Goal: Task Accomplishment & Management: Use online tool/utility

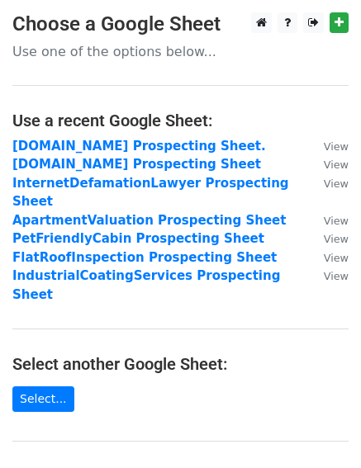
click at [43, 148] on strong "FortWorthDumpsterRental.com Prospecting Sheet." at bounding box center [138, 146] width 253 height 15
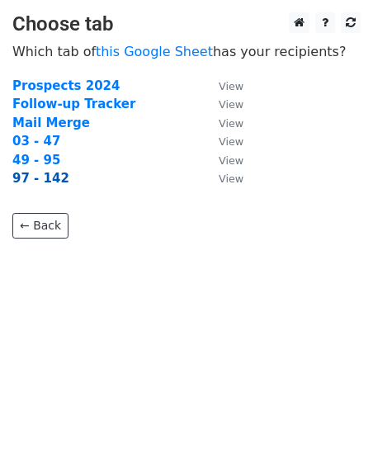
click at [46, 177] on strong "97 - 142" at bounding box center [40, 178] width 57 height 15
click at [45, 182] on strong "97 - 142" at bounding box center [40, 178] width 57 height 15
click at [20, 184] on strong "97 - 142" at bounding box center [40, 178] width 57 height 15
click at [21, 175] on strong "97 - 142" at bounding box center [40, 178] width 57 height 15
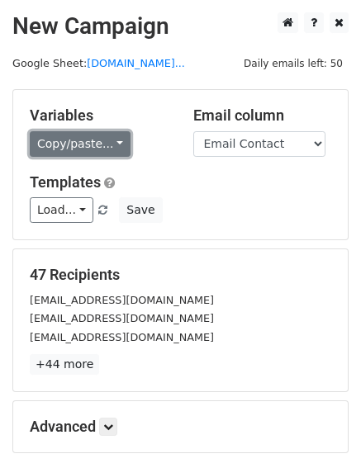
click at [68, 152] on link "Copy/paste..." at bounding box center [80, 144] width 101 height 26
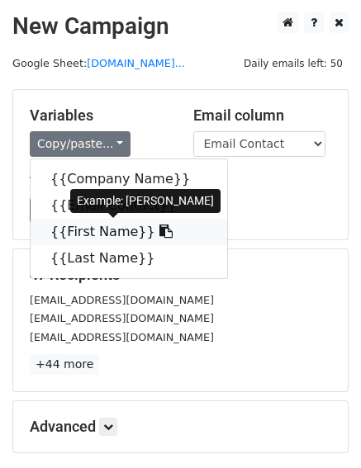
click at [85, 229] on link "{{First Name}}" at bounding box center [129, 232] width 196 height 26
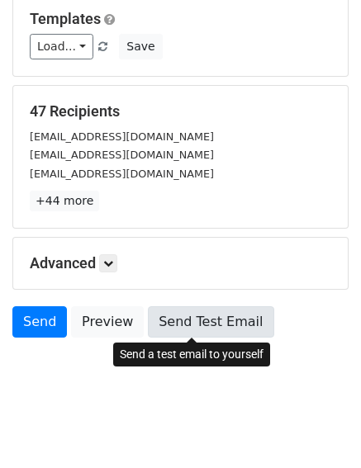
scroll to position [165, 0]
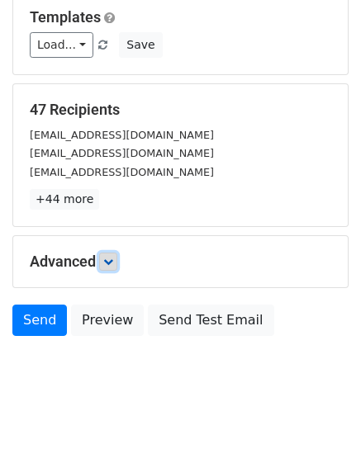
click at [105, 262] on link at bounding box center [108, 261] width 18 height 18
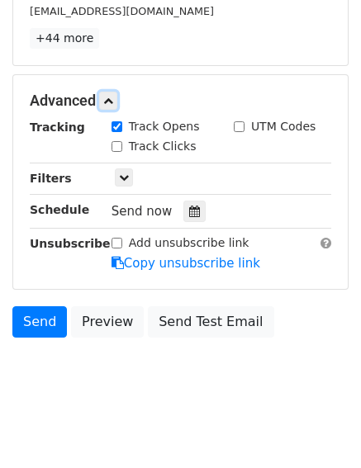
scroll to position [330, 0]
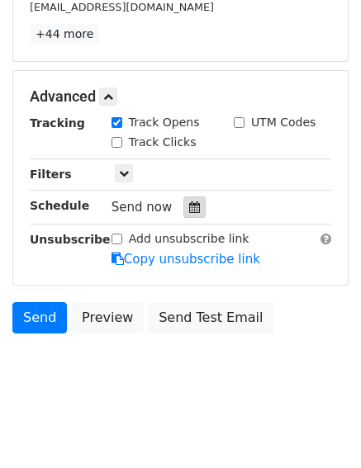
click at [189, 206] on icon at bounding box center [194, 207] width 11 height 12
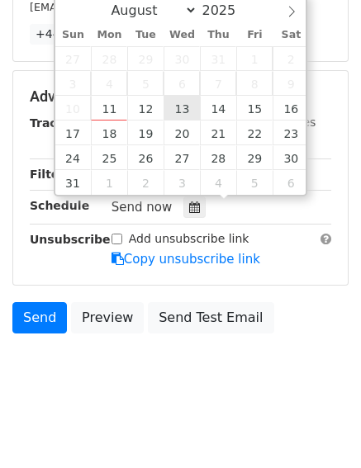
type input "2025-08-13 12:00"
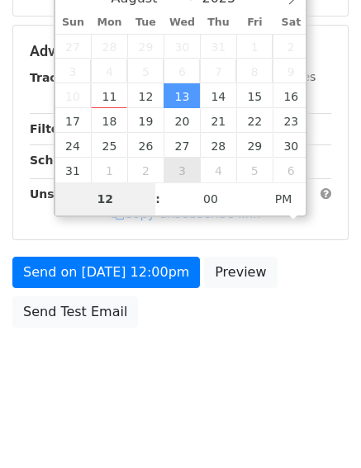
scroll to position [309, 0]
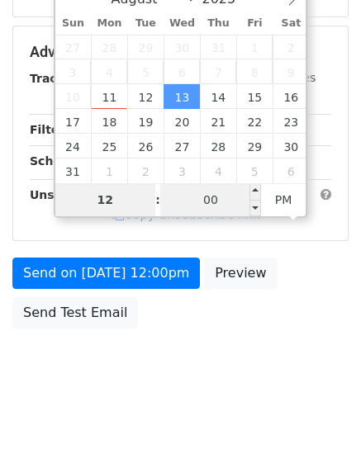
type input "2"
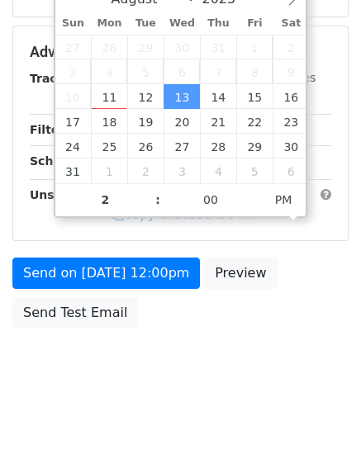
type input "2025-08-13 14:00"
click at [176, 370] on body "New Campaign Daily emails left: 50 Google Sheet: FortWorthDumpsterRental.com...…" at bounding box center [180, 53] width 361 height 699
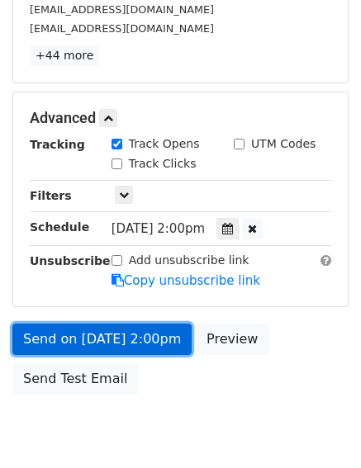
click at [161, 337] on link "Send on Aug 13 at 2:00pm" at bounding box center [101, 338] width 179 height 31
